Goal: Information Seeking & Learning: Learn about a topic

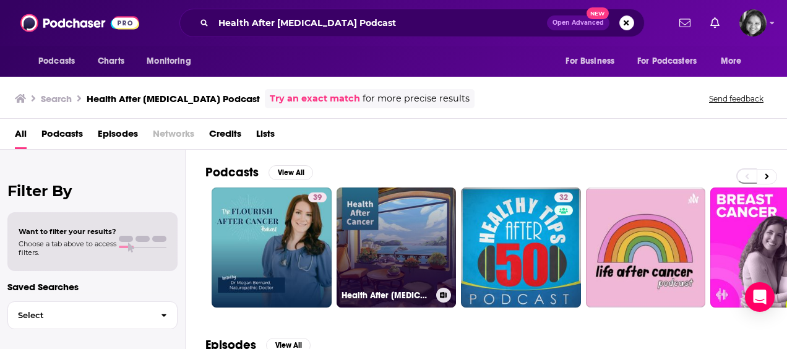
click at [384, 251] on link "Health After [MEDICAL_DATA]" at bounding box center [397, 248] width 120 height 120
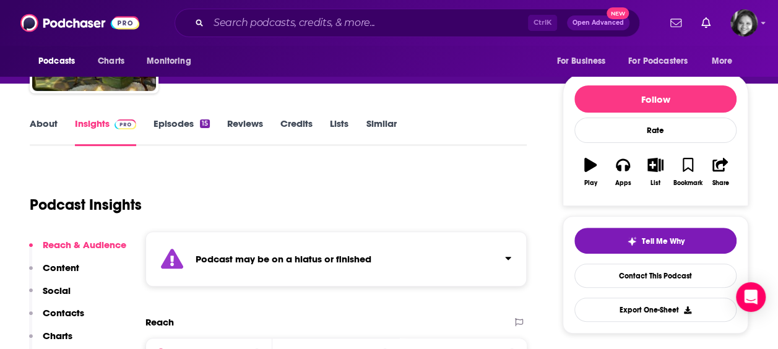
scroll to position [94, 0]
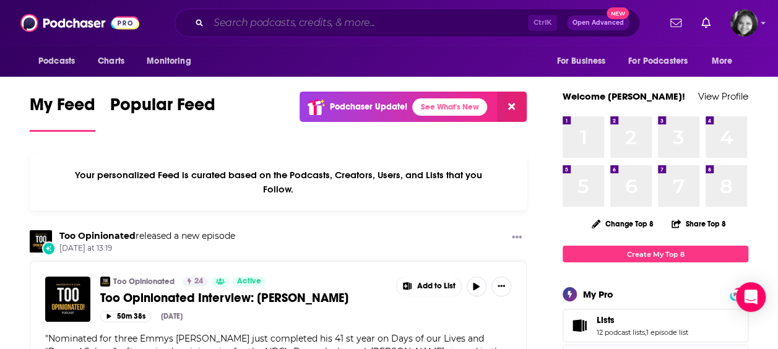
click at [379, 17] on input "Search podcasts, credits, & more..." at bounding box center [368, 23] width 319 height 20
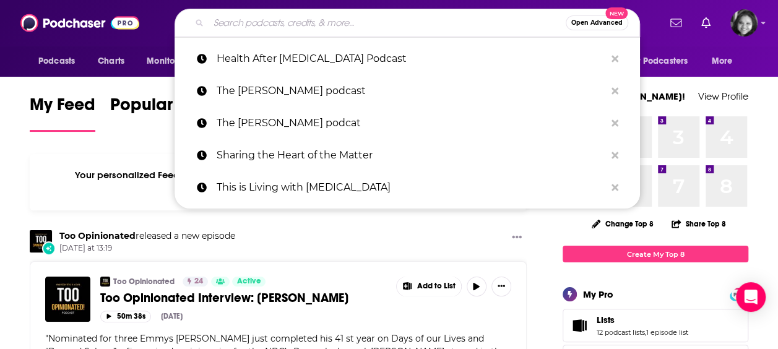
paste input "Health After [MEDICAL_DATA] Podcast"
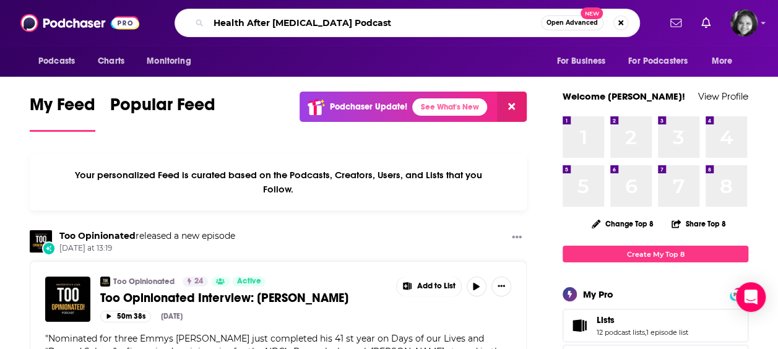
type input "Health After [MEDICAL_DATA] Podcast"
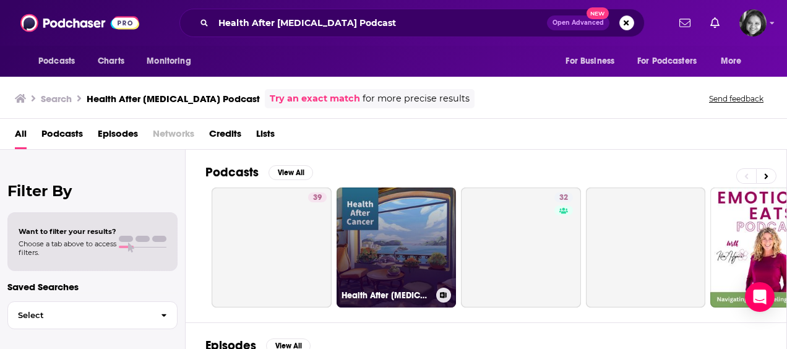
click at [446, 232] on link "Health After [MEDICAL_DATA]" at bounding box center [397, 248] width 120 height 120
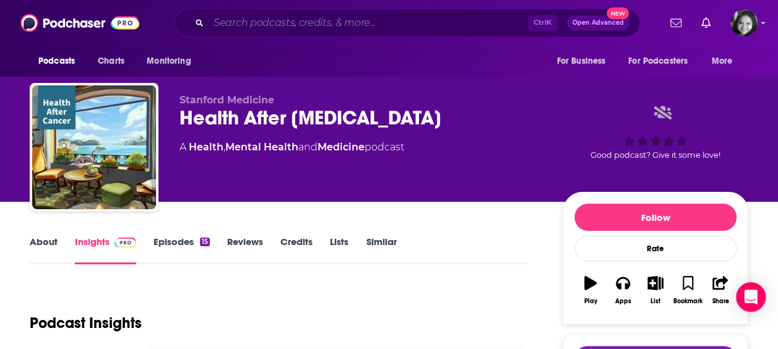
click at [259, 24] on input "Search podcasts, credits, & more..." at bounding box center [368, 23] width 319 height 20
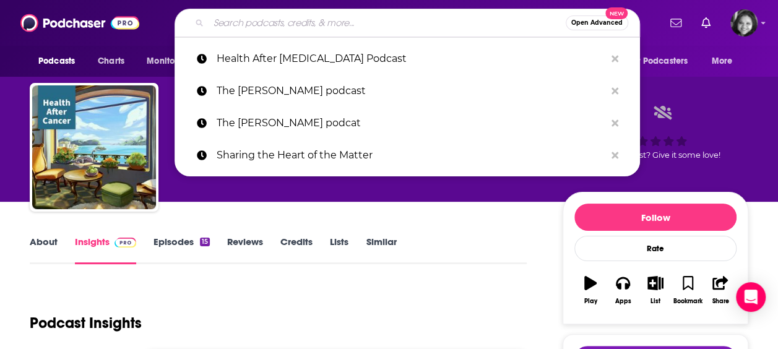
click at [259, 24] on input "Search podcasts, credits, & more..." at bounding box center [387, 23] width 357 height 20
paste input "The Patient Story / Let’s Talk! Podcast"
type input "The Patient Story / Let’s Talk! Podcast"
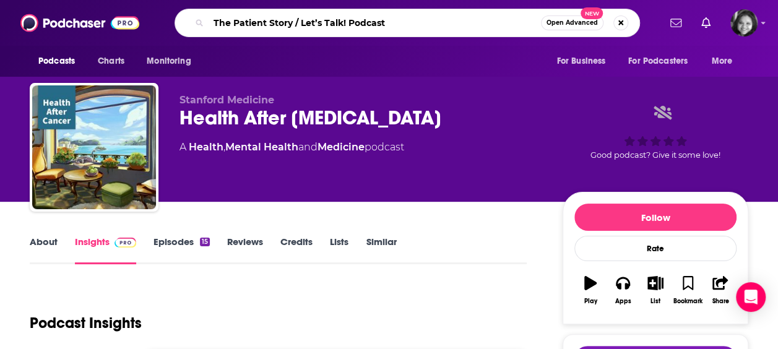
click at [259, 24] on input "The Patient Story / Let’s Talk! Podcast" at bounding box center [375, 23] width 332 height 20
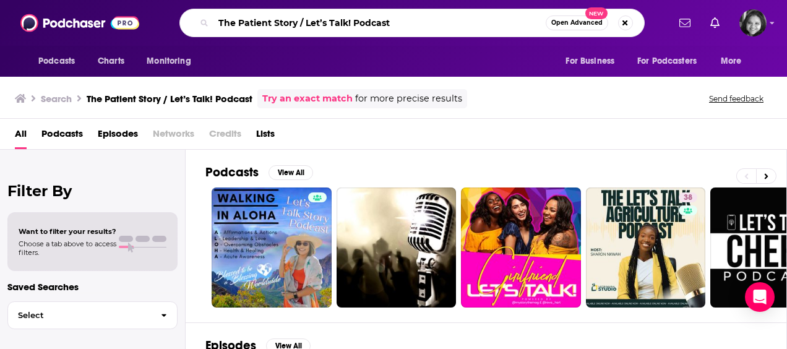
drag, startPoint x: 305, startPoint y: 21, endPoint x: 329, endPoint y: 21, distance: 24.1
click at [329, 21] on input "The Patient Story / Let’s Talk! Podcast" at bounding box center [380, 23] width 332 height 20
drag, startPoint x: 300, startPoint y: 22, endPoint x: 352, endPoint y: 26, distance: 52.1
click at [352, 26] on input "The Patient Story / Let’s Talk! Podcast" at bounding box center [380, 23] width 332 height 20
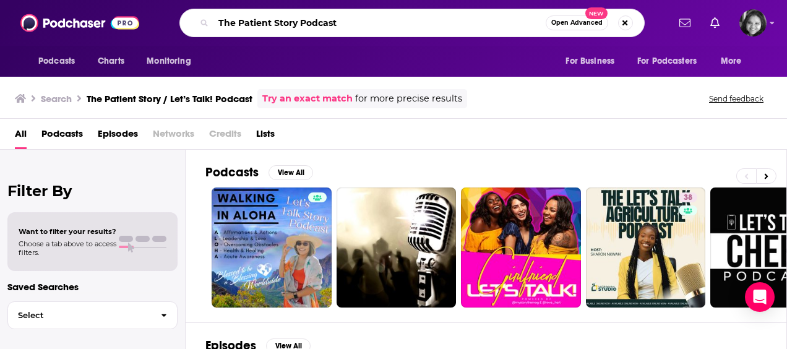
type input "The Patient Story Podcast"
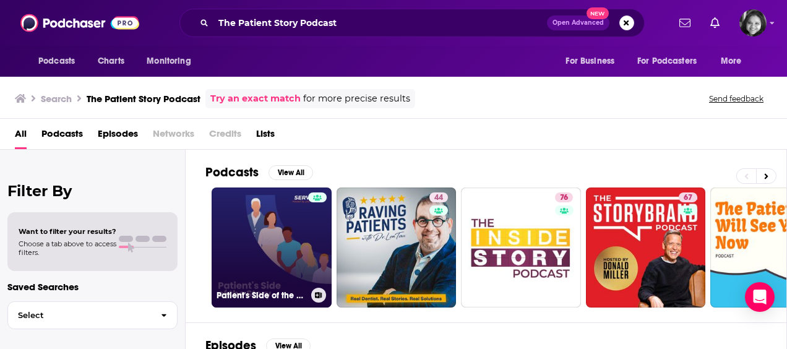
click at [251, 258] on link "Patient's Side of the Story" at bounding box center [272, 248] width 120 height 120
